Goal: Task Accomplishment & Management: Complete application form

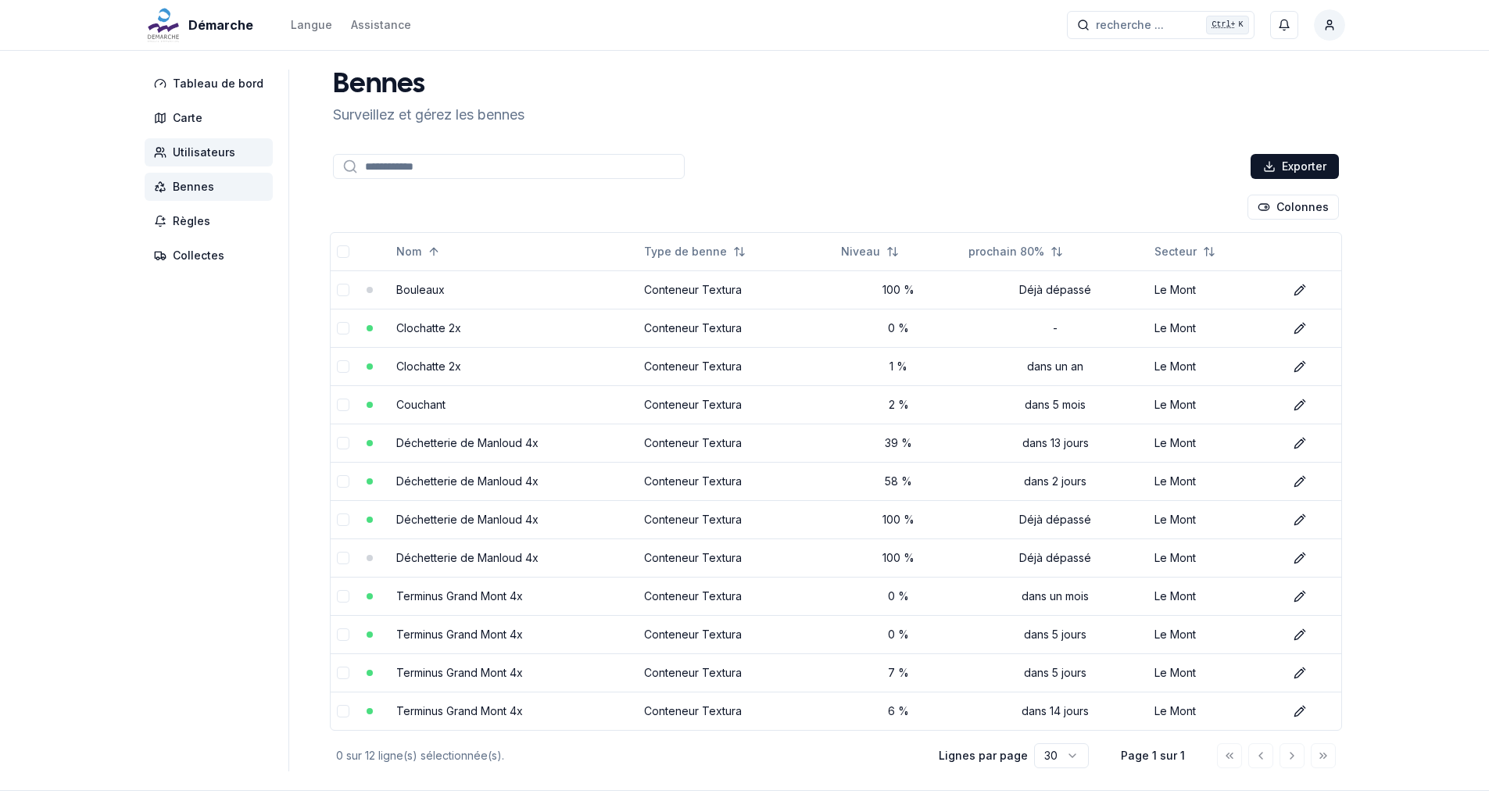
click at [203, 152] on span "Utilisateurs" at bounding box center [204, 152] width 62 height 16
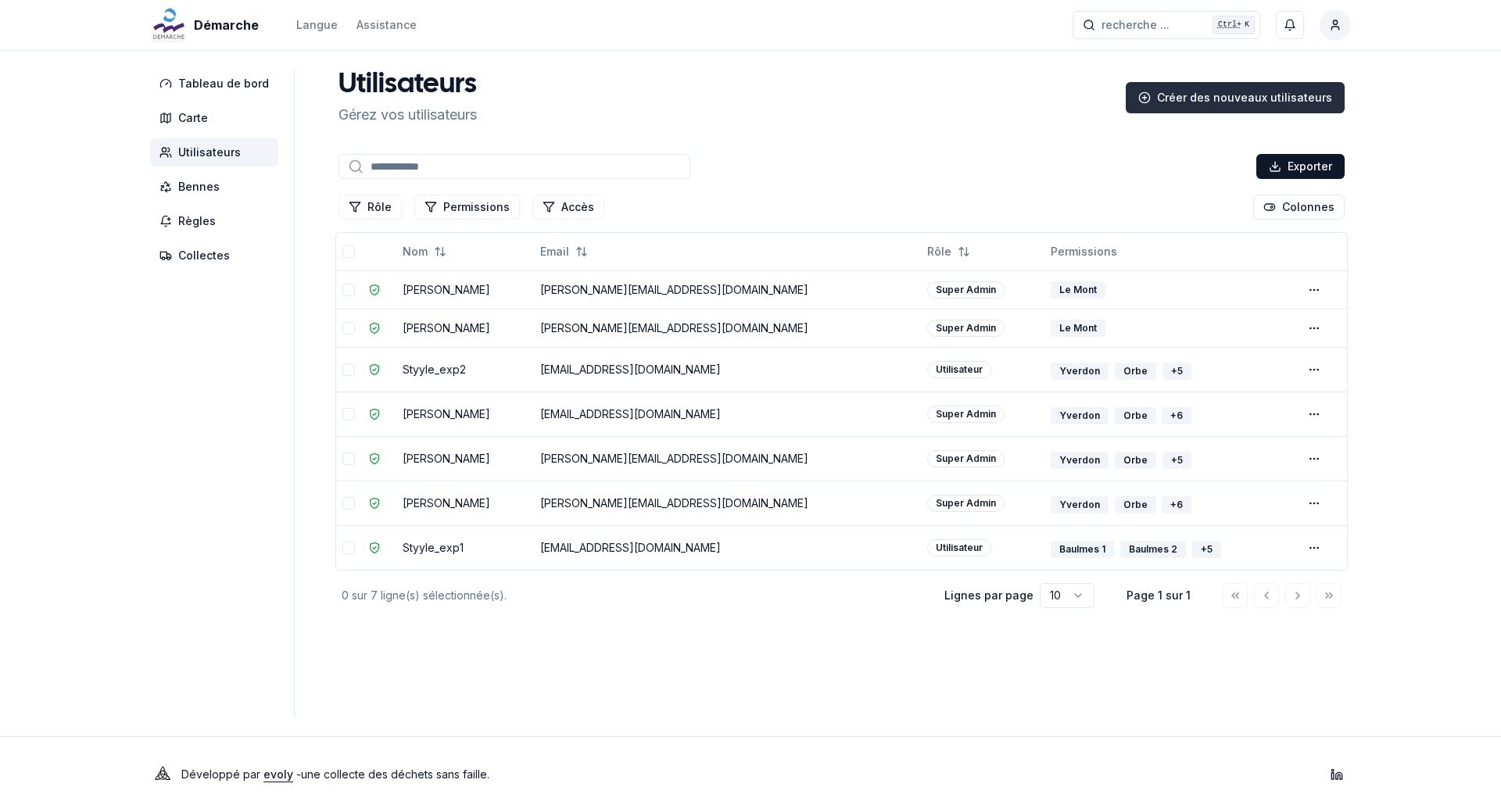
click at [1240, 94] on div "Créer des nouveaux utilisateurs" at bounding box center [1235, 97] width 219 height 31
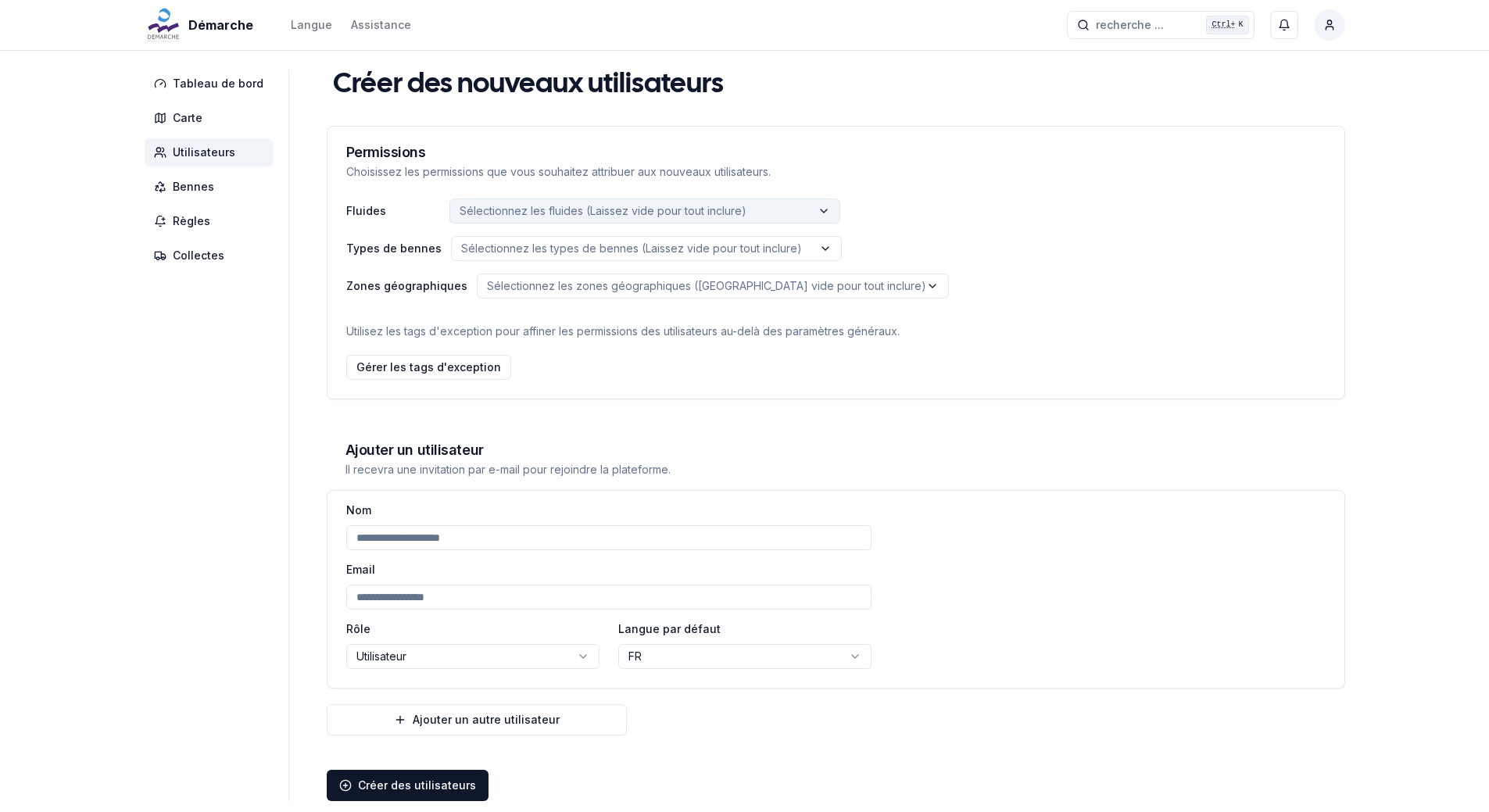
click at [818, 212] on icon "label" at bounding box center [824, 211] width 13 height 13
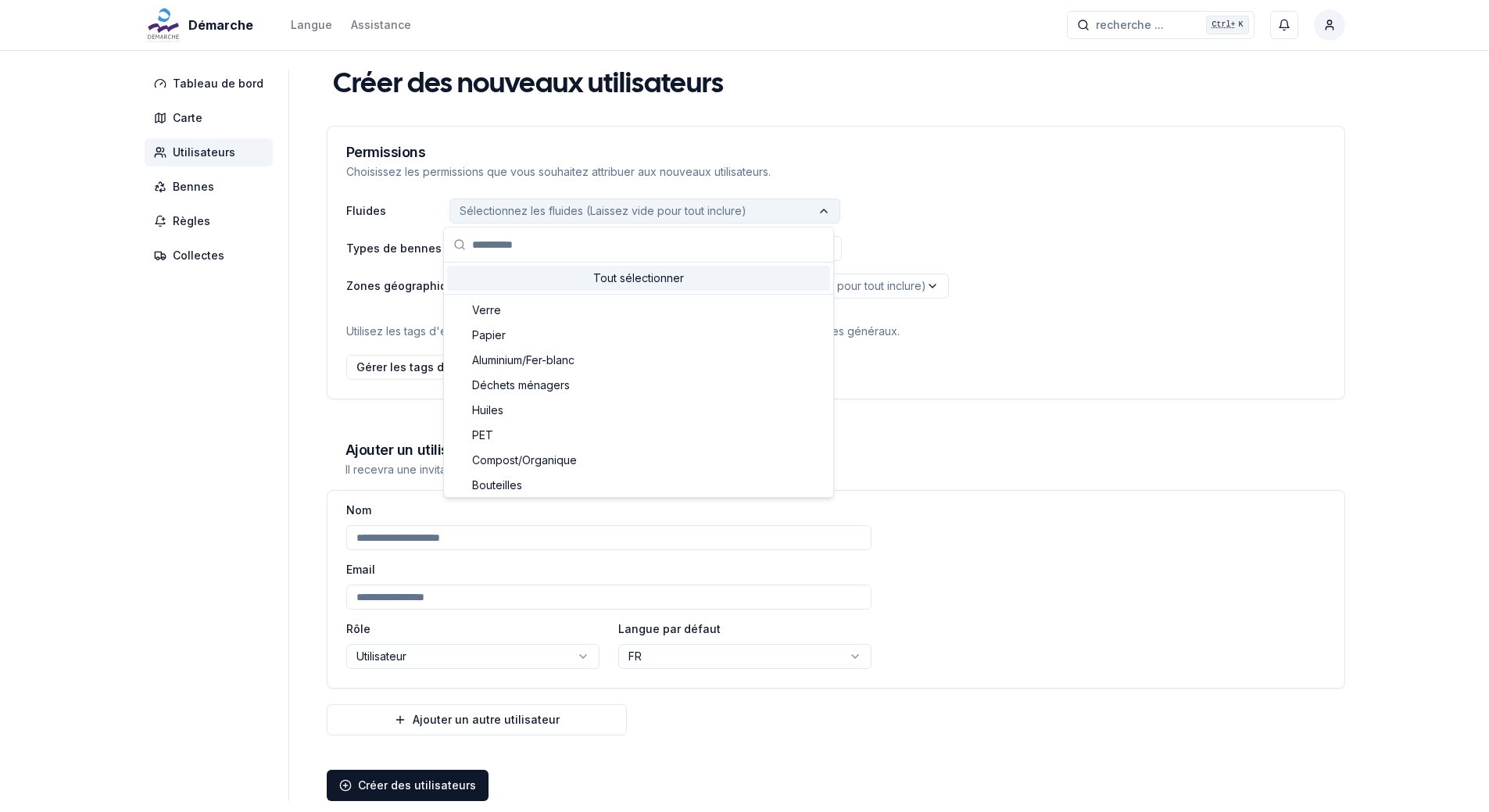
click at [821, 212] on polyline "label" at bounding box center [824, 211] width 6 height 3
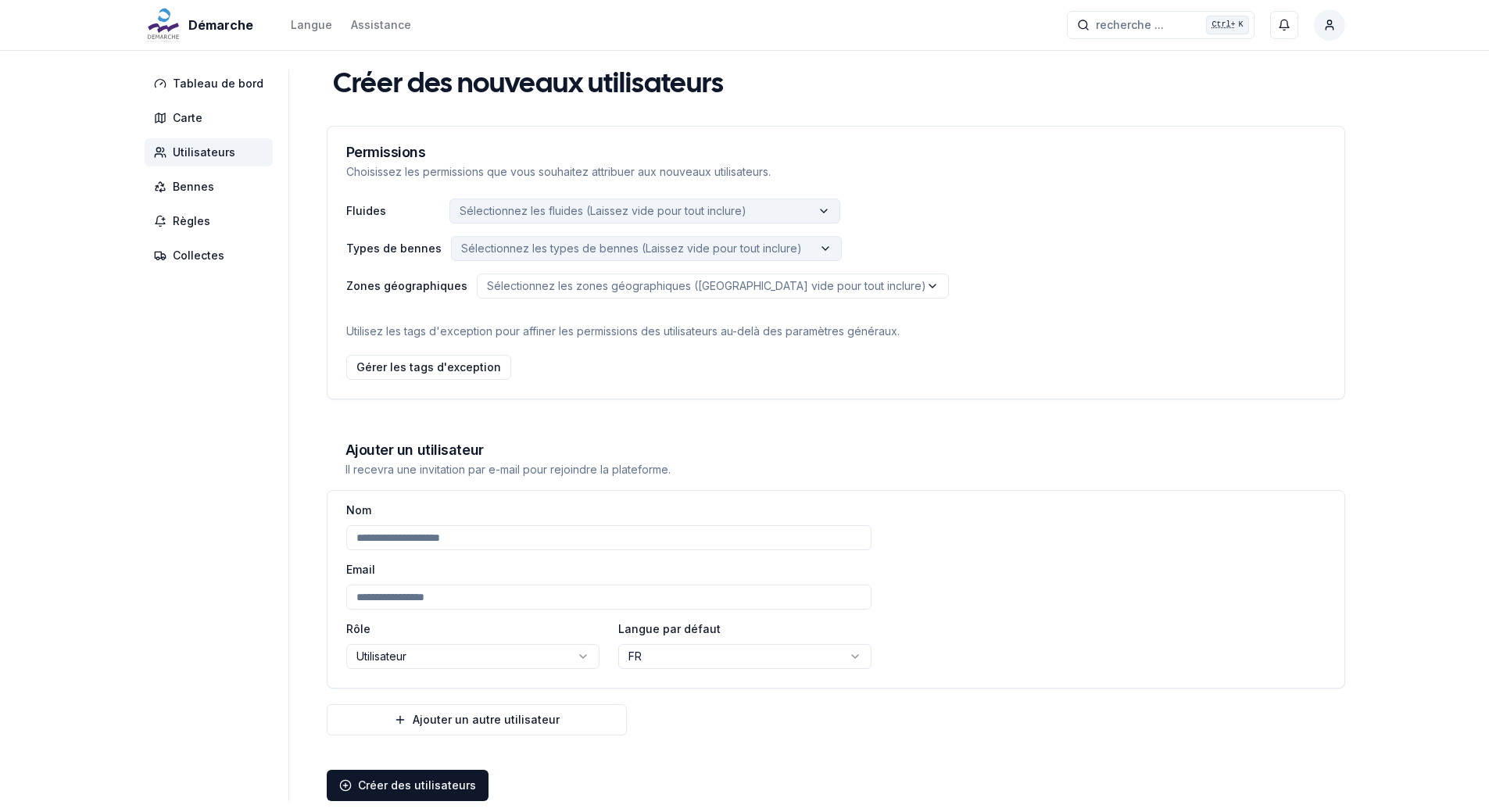
click at [820, 244] on icon "label" at bounding box center [826, 248] width 13 height 13
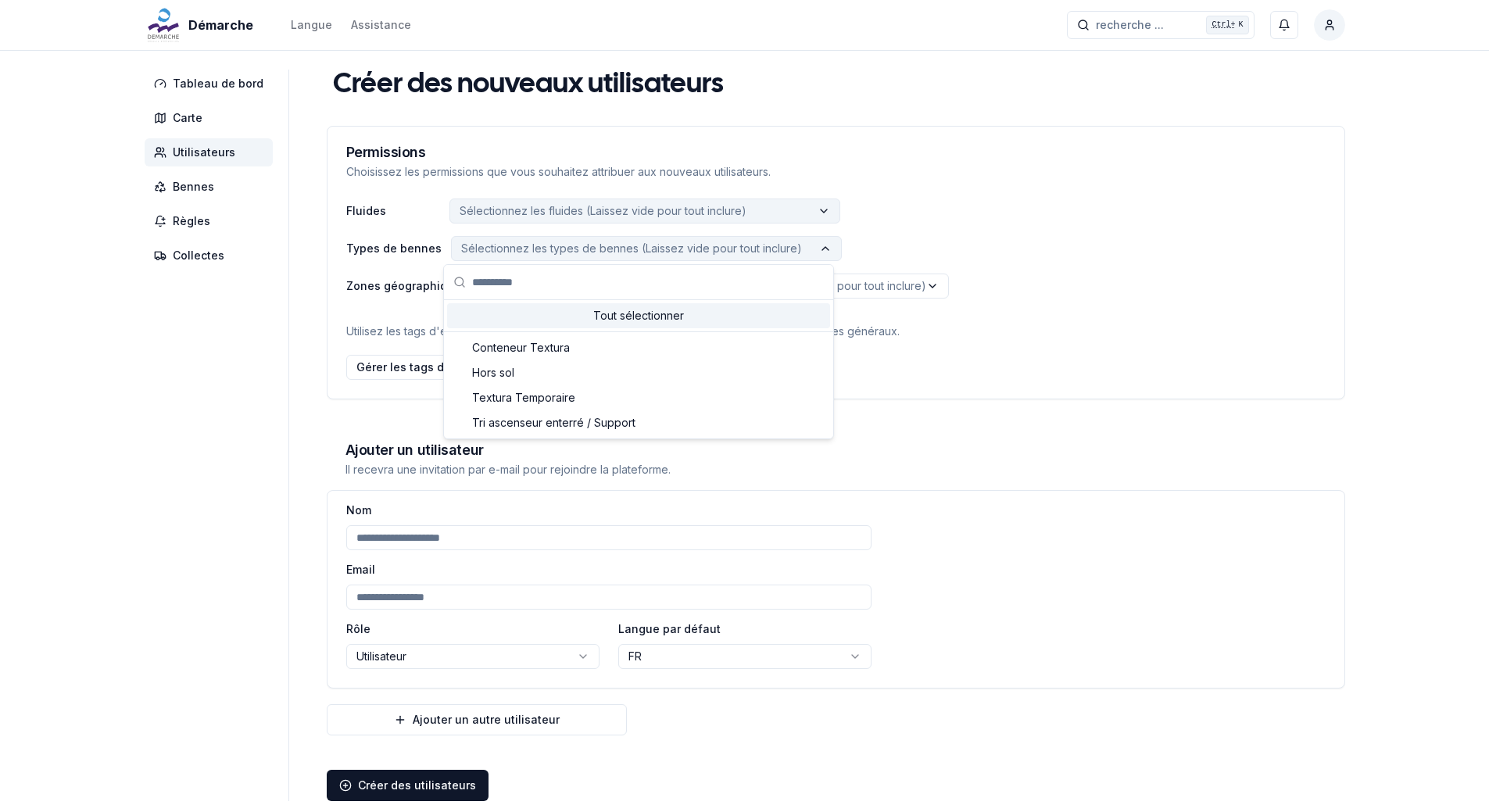
click at [820, 244] on icon "label" at bounding box center [826, 248] width 13 height 13
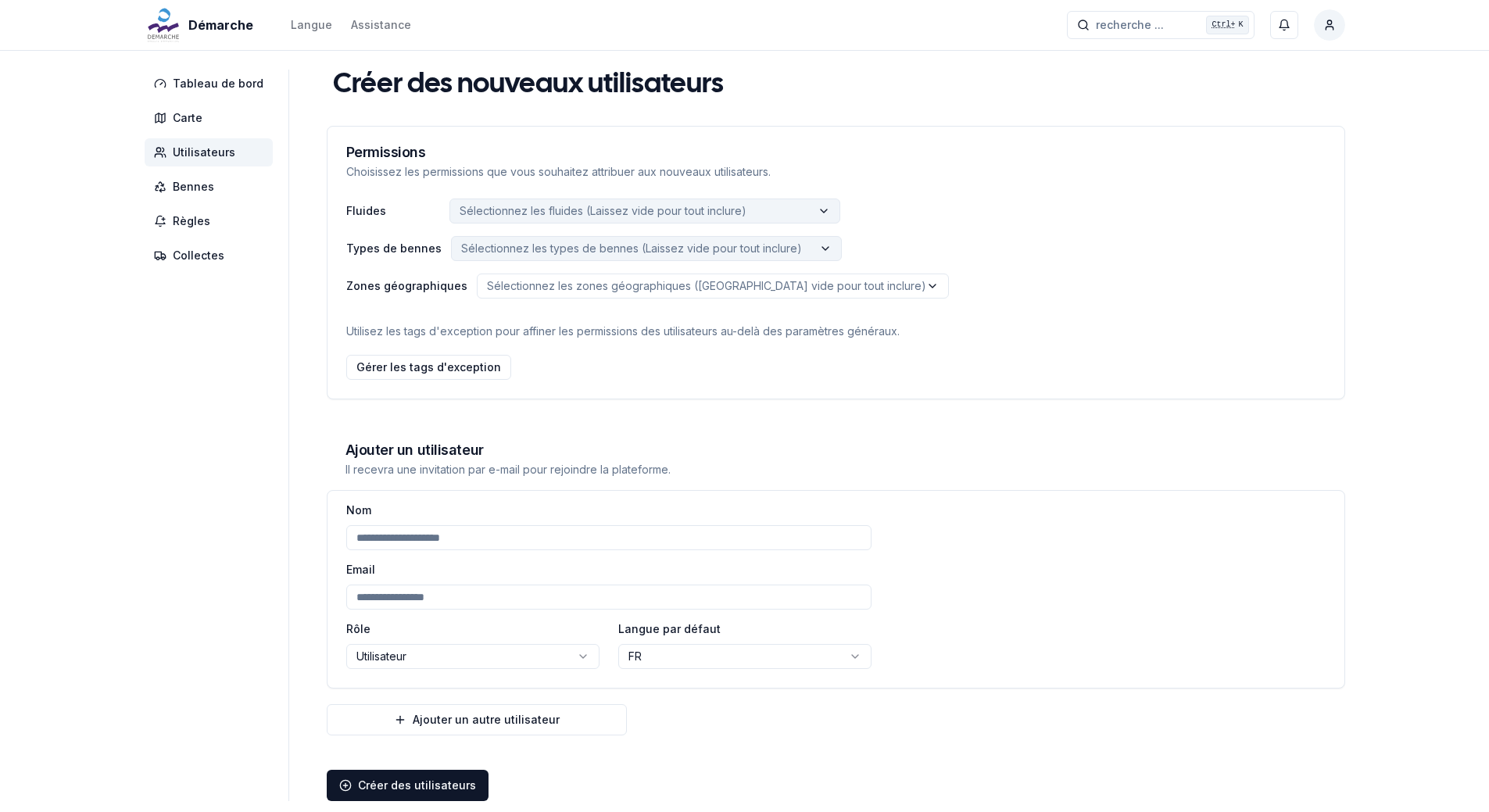
click at [823, 244] on icon "label" at bounding box center [826, 248] width 13 height 13
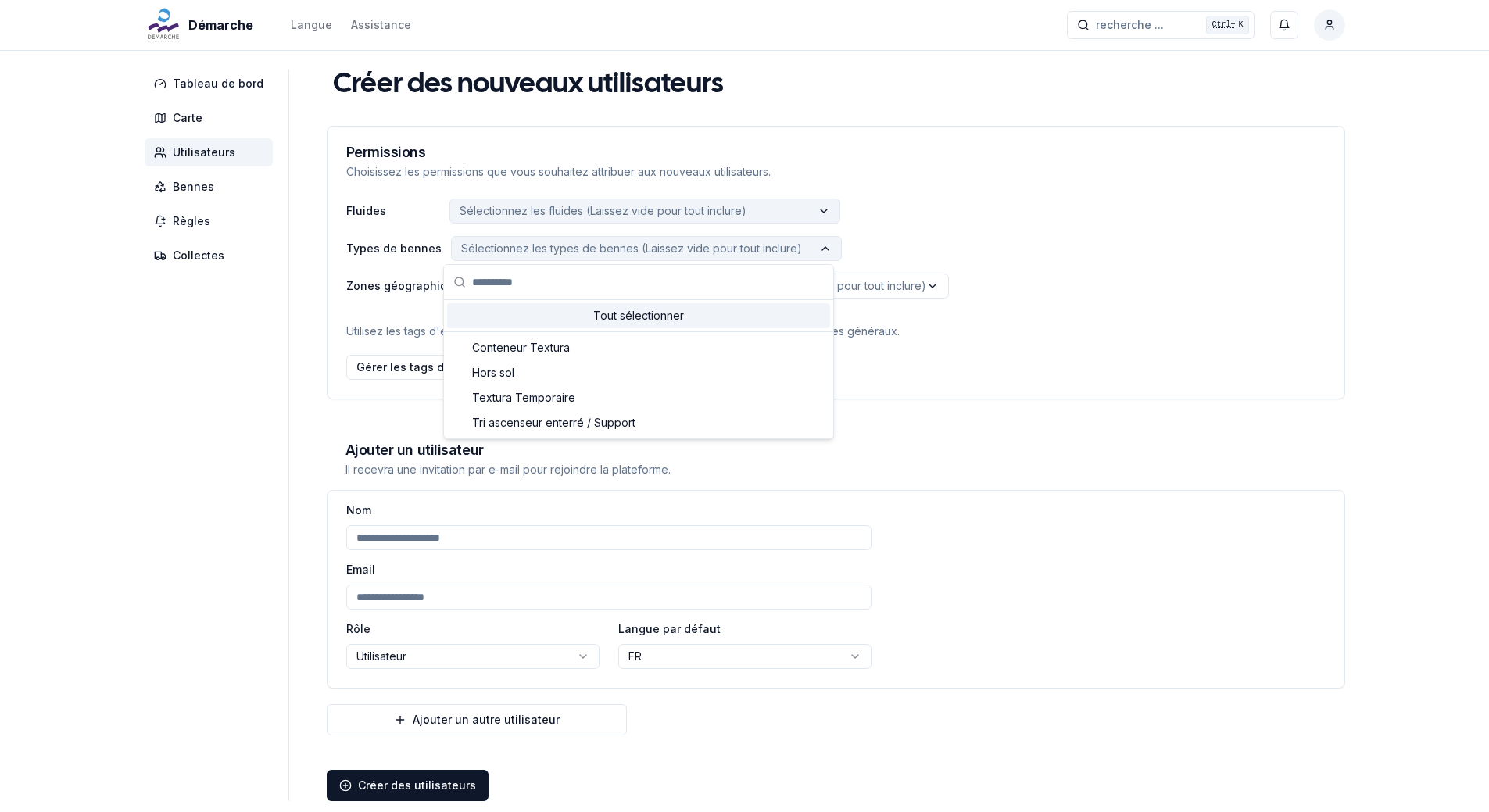
click at [824, 243] on icon "label" at bounding box center [826, 248] width 13 height 13
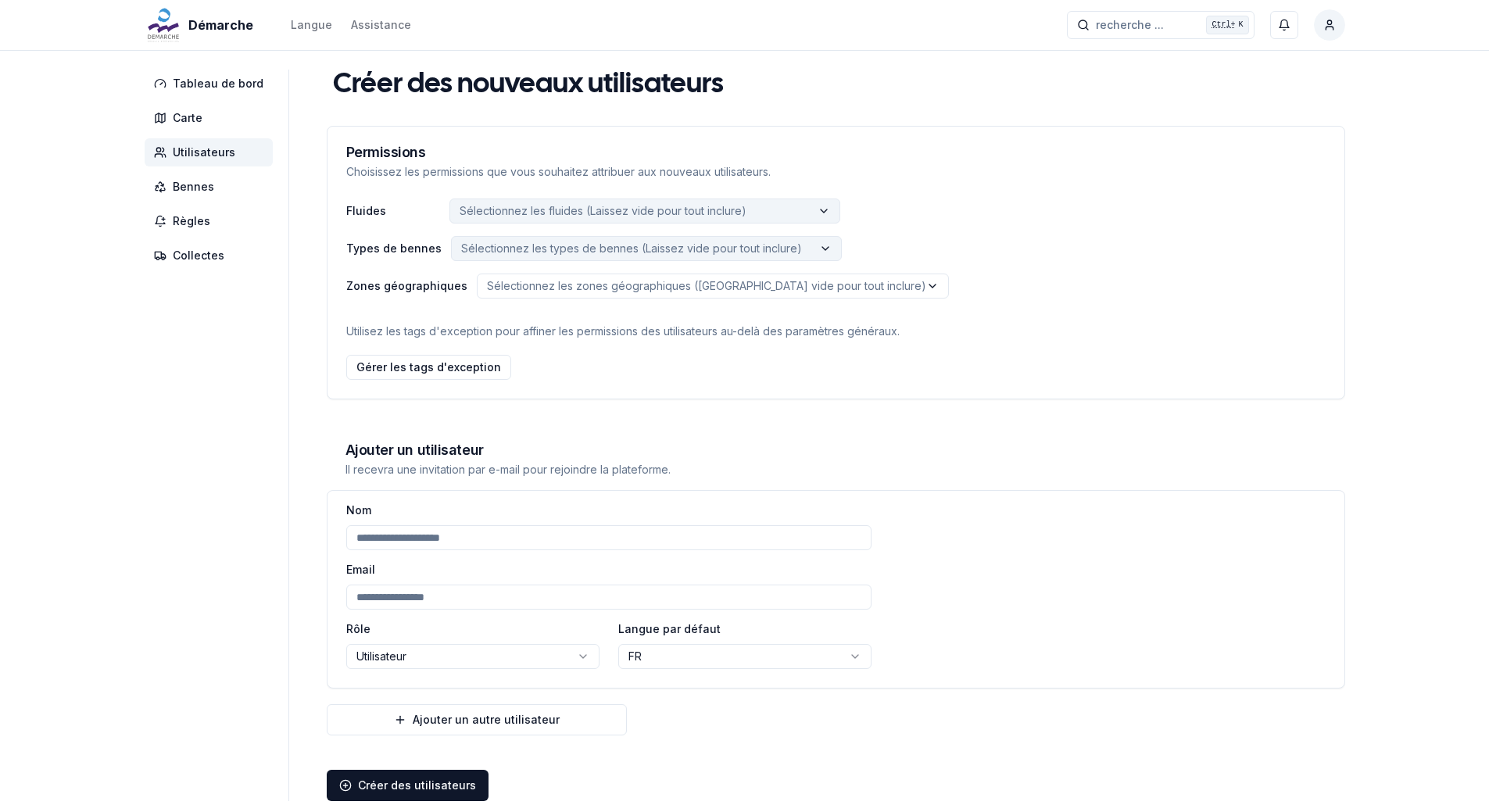
click at [845, 289] on html "**********" at bounding box center [744, 448] width 1489 height 896
click at [818, 213] on icon "label" at bounding box center [824, 211] width 13 height 13
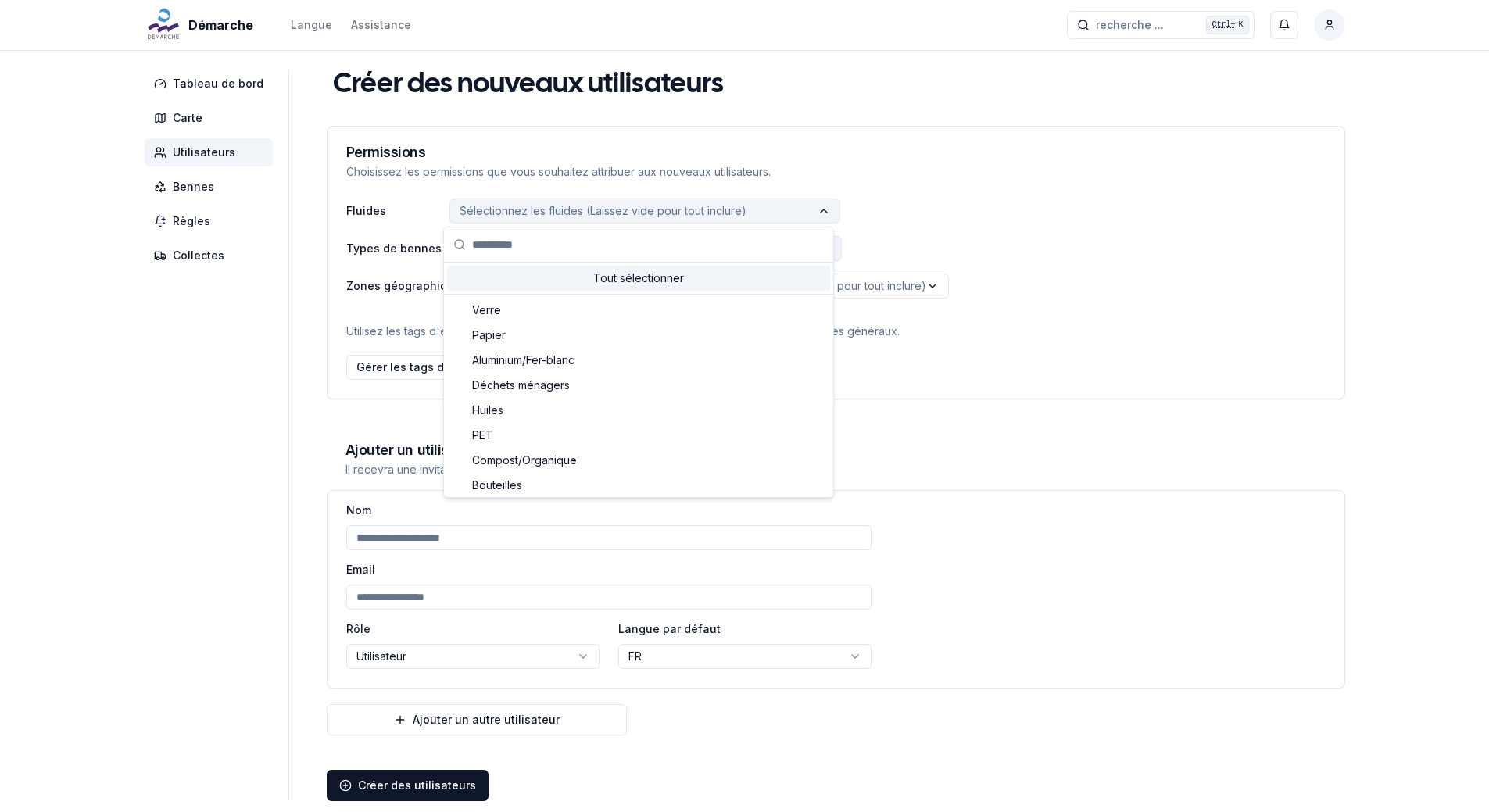
click at [818, 213] on icon "label" at bounding box center [824, 211] width 13 height 13
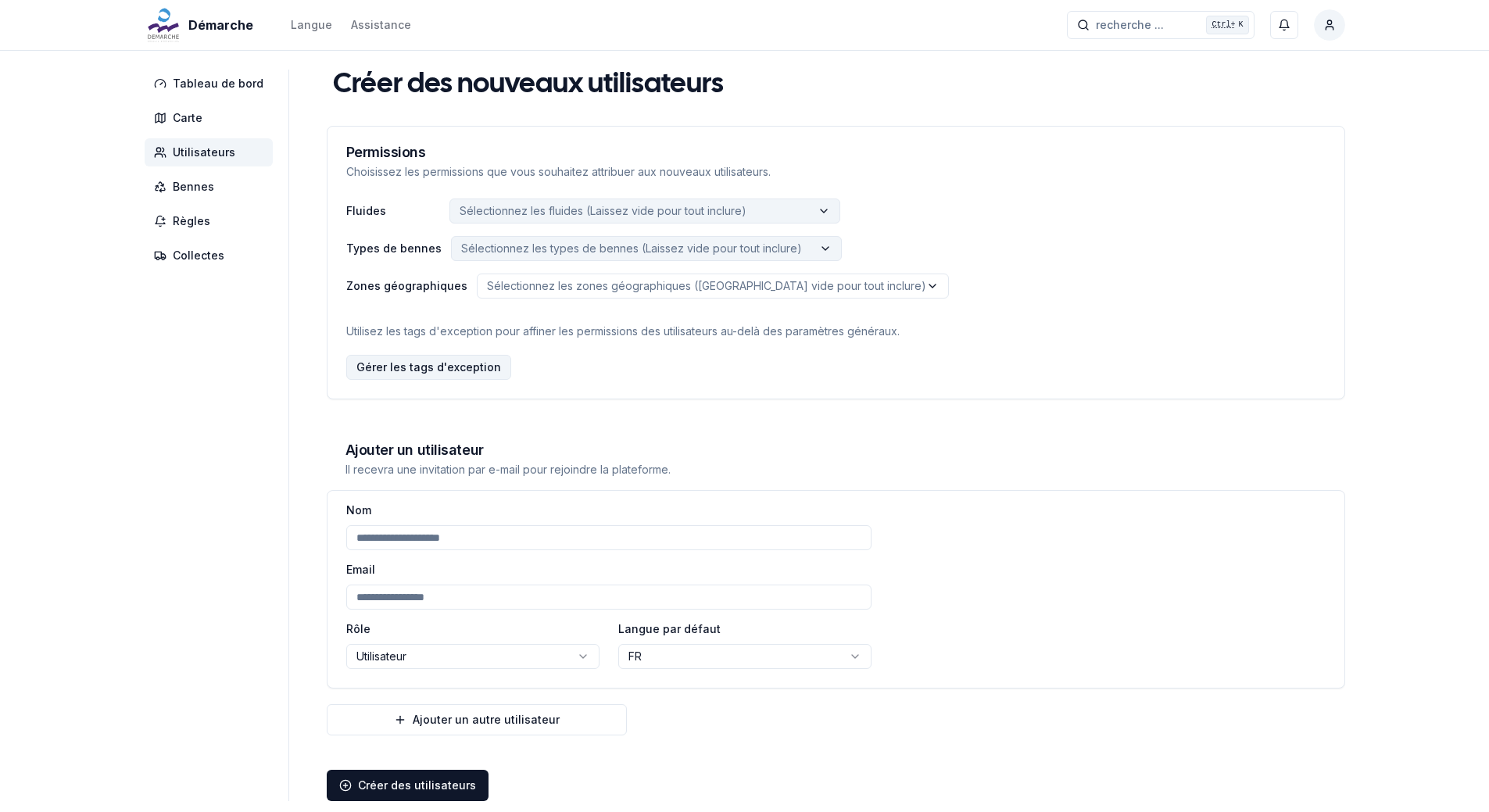
click at [442, 363] on div "Gérer les tags d'exception" at bounding box center [429, 366] width 165 height 25
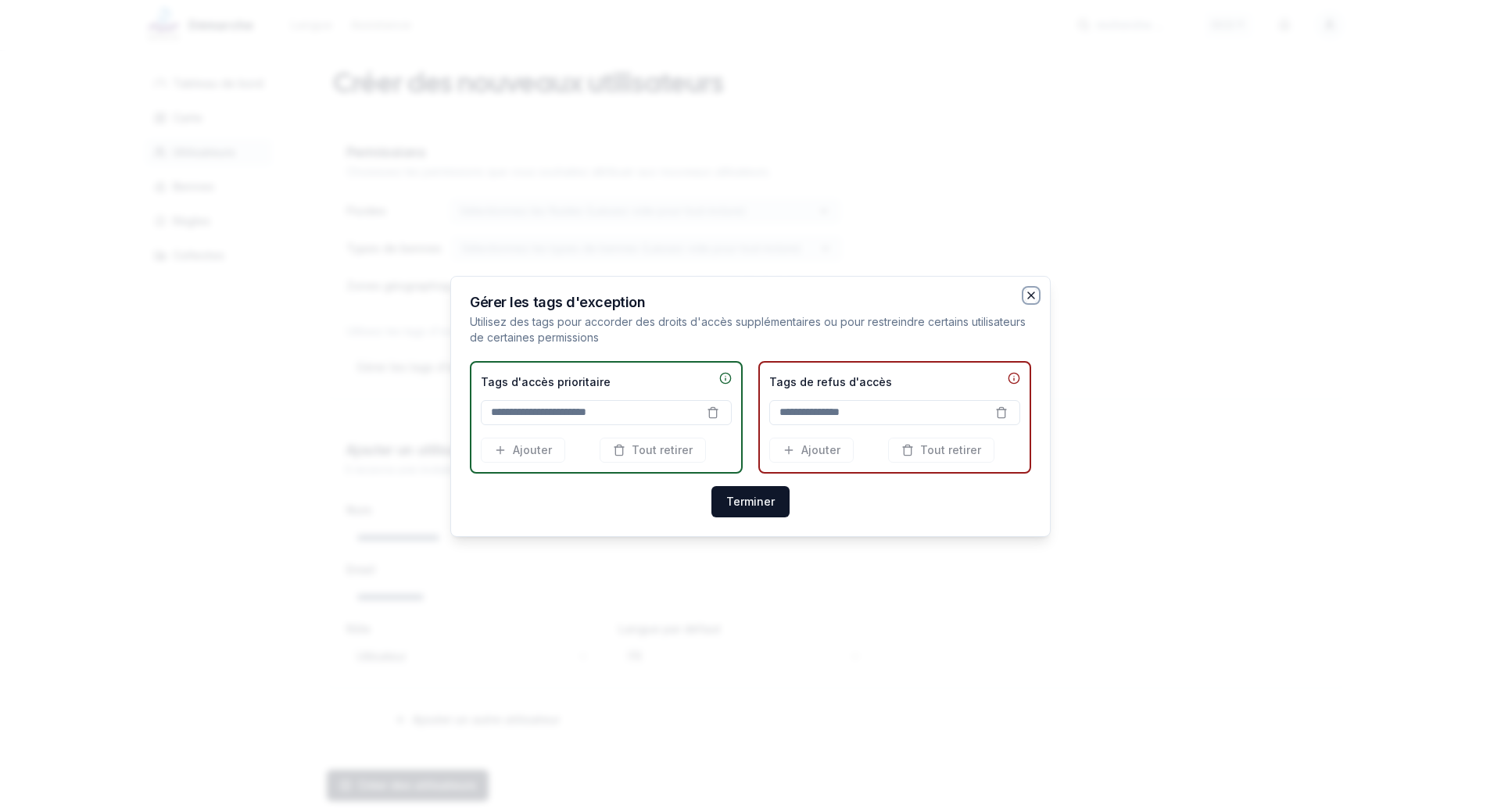
click at [1035, 295] on icon "button" at bounding box center [1031, 295] width 13 height 13
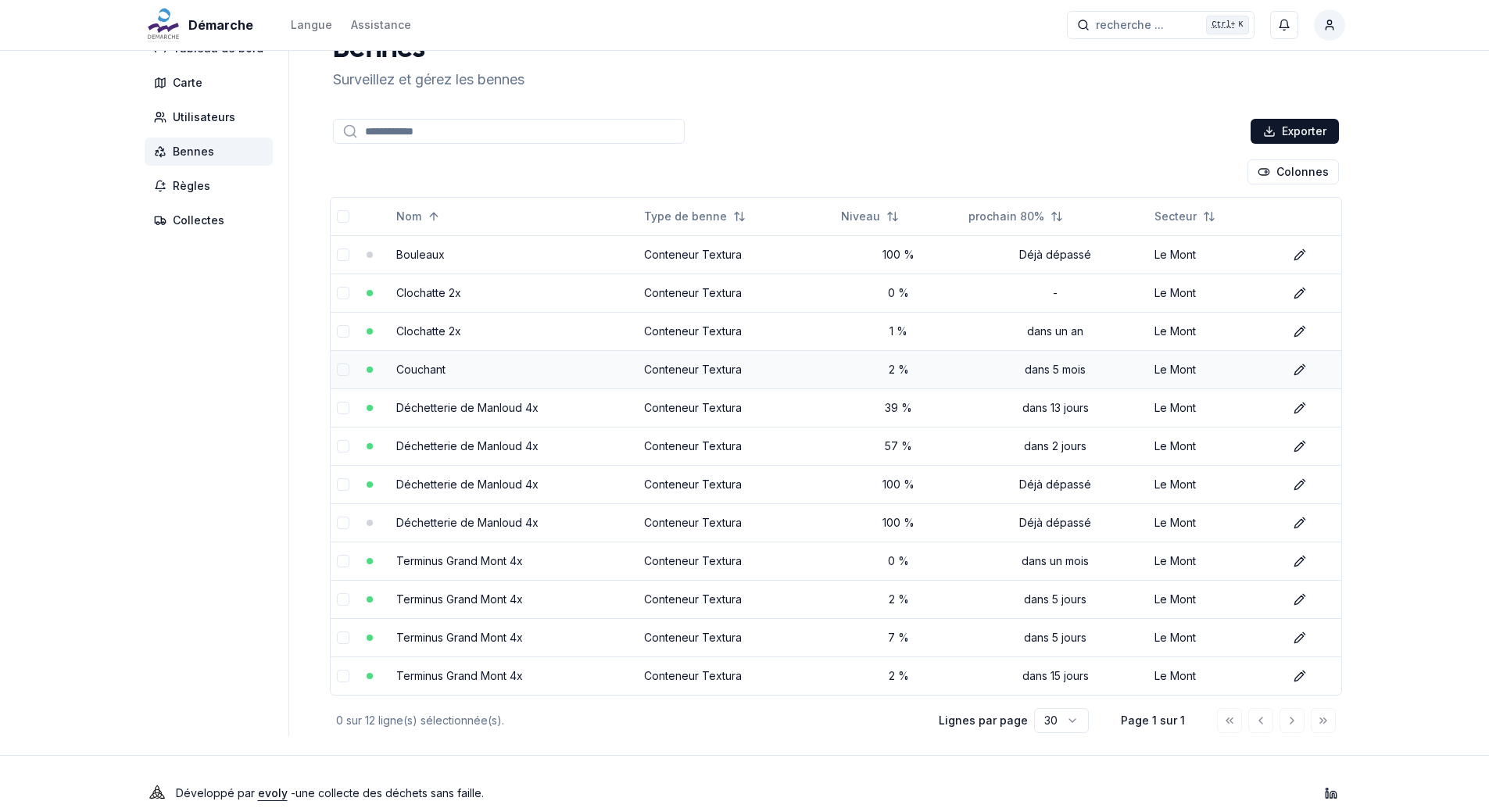
scroll to position [54, 0]
